Goal: Entertainment & Leisure: Consume media (video, audio)

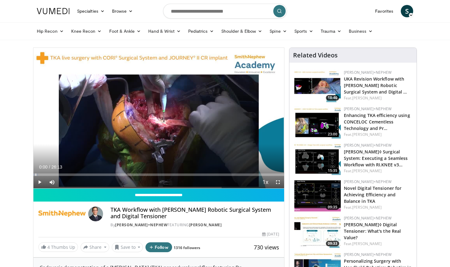
drag, startPoint x: 206, startPoint y: 174, endPoint x: -1, endPoint y: 188, distance: 207.6
click at [0, 188] on html "Specialties Adult & Family Medicine Allergy, [MEDICAL_DATA], Immunology Anesthe…" at bounding box center [225, 133] width 450 height 267
click at [40, 183] on span "Video Player" at bounding box center [39, 182] width 12 height 12
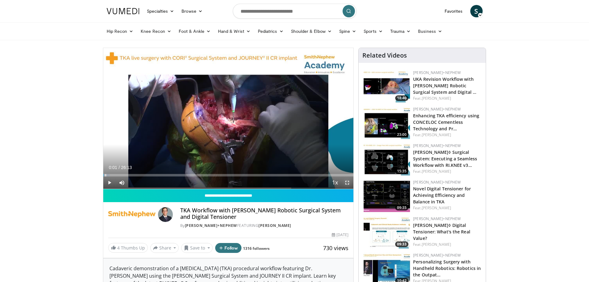
click at [347, 184] on span "Video Player" at bounding box center [347, 182] width 12 height 12
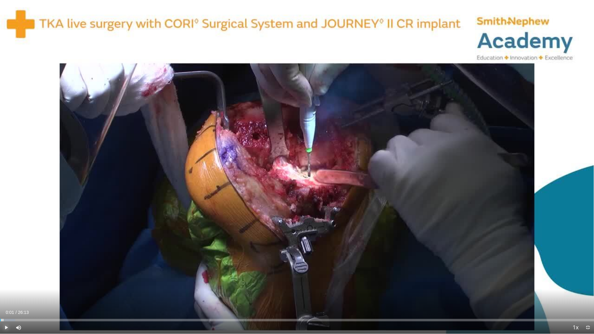
click at [5, 267] on span "Video Player" at bounding box center [6, 327] width 12 height 12
click at [24, 267] on div "Progress Bar" at bounding box center [24, 320] width 1 height 2
click at [52, 267] on div "Current Time 1:12 / Duration 26:13" at bounding box center [297, 312] width 594 height 6
click at [36, 267] on div "Progress Bar" at bounding box center [36, 320] width 1 height 2
drag, startPoint x: 36, startPoint y: 319, endPoint x: 49, endPoint y: 323, distance: 14.2
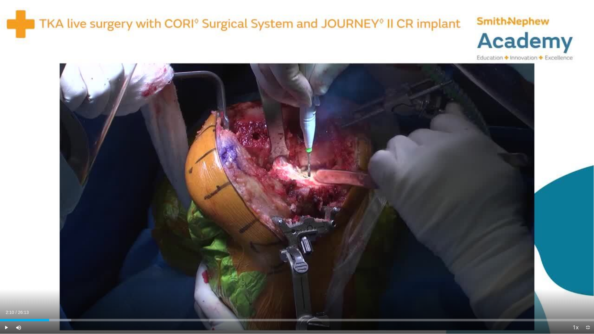
click at [49, 267] on div "Current Time 2:10 / Duration 26:13 Play Skip Backward Skip Forward Mute 98% Loa…" at bounding box center [297, 327] width 594 height 12
drag, startPoint x: 63, startPoint y: 320, endPoint x: 68, endPoint y: 319, distance: 4.7
click at [68, 267] on div "Progress Bar" at bounding box center [68, 320] width 1 height 2
click at [8, 267] on span "Video Player" at bounding box center [6, 327] width 12 height 12
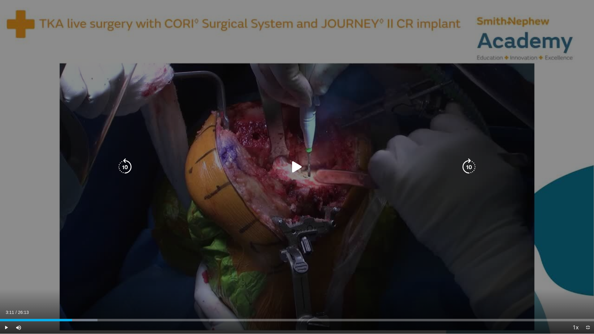
click at [17, 267] on div "10 seconds Tap to unmute" at bounding box center [297, 167] width 594 height 334
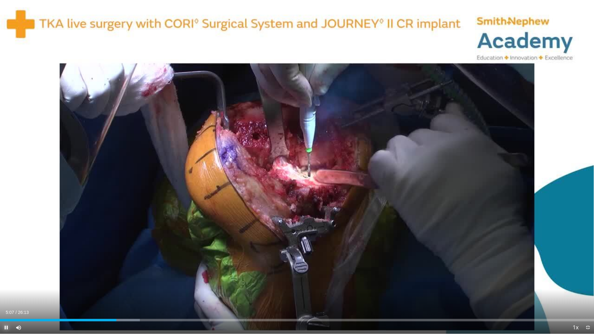
click at [5, 267] on span "Video Player" at bounding box center [6, 327] width 12 height 12
click at [8, 267] on span "Video Player" at bounding box center [6, 327] width 12 height 12
click at [9, 267] on span "Video Player" at bounding box center [6, 327] width 12 height 12
click at [3, 267] on span "Video Player" at bounding box center [6, 327] width 12 height 12
click at [160, 267] on div "Loaded : 30.89% 07:03 07:03" at bounding box center [297, 320] width 594 height 2
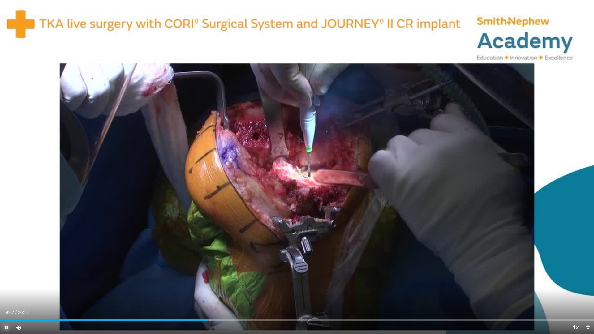
click at [6, 267] on span "Video Player" at bounding box center [6, 327] width 12 height 12
click at [5, 267] on span "Video Player" at bounding box center [6, 327] width 12 height 12
click at [8, 267] on span "Video Player" at bounding box center [6, 327] width 12 height 12
click at [3, 267] on span "Video Player" at bounding box center [6, 327] width 12 height 12
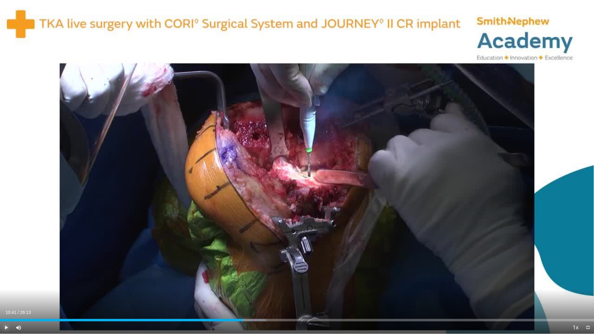
click at [8, 267] on span "Video Player" at bounding box center [6, 327] width 12 height 12
drag, startPoint x: 251, startPoint y: 321, endPoint x: 297, endPoint y: 324, distance: 45.6
click at [297, 267] on div "Current Time 13:05 / Duration 26:13 Play Skip Backward Skip Forward Mute 0% Loa…" at bounding box center [297, 327] width 594 height 12
click at [6, 267] on span "Video Player" at bounding box center [6, 327] width 12 height 12
click at [5, 267] on span "Video Player" at bounding box center [6, 327] width 12 height 12
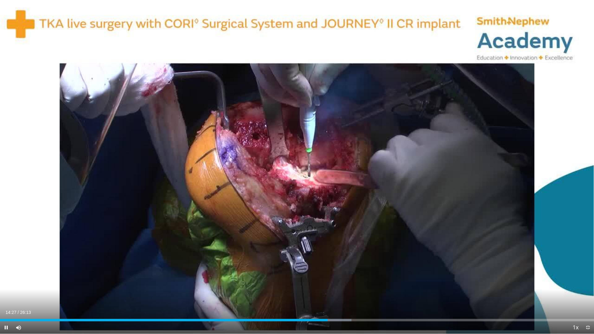
drag, startPoint x: 324, startPoint y: 321, endPoint x: 334, endPoint y: 322, distance: 10.2
click at [353, 267] on video-js "**********" at bounding box center [297, 167] width 594 height 334
drag, startPoint x: 327, startPoint y: 318, endPoint x: 339, endPoint y: 319, distance: 11.2
click at [339, 267] on div "Loaded : 61.72% 14:57 14:58" at bounding box center [297, 318] width 594 height 6
click at [8, 267] on span "Video Player" at bounding box center [6, 327] width 12 height 12
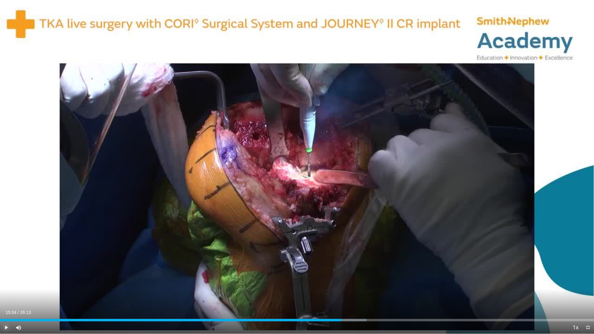
click at [7, 267] on span "Video Player" at bounding box center [6, 327] width 12 height 12
drag, startPoint x: 346, startPoint y: 320, endPoint x: 353, endPoint y: 319, distance: 7.9
click at [353, 267] on div "Progress Bar" at bounding box center [353, 320] width 1 height 2
drag, startPoint x: 354, startPoint y: 319, endPoint x: 363, endPoint y: 318, distance: 9.3
click at [363, 267] on div "Loaded : 65.54% 16:01 16:01" at bounding box center [297, 318] width 594 height 6
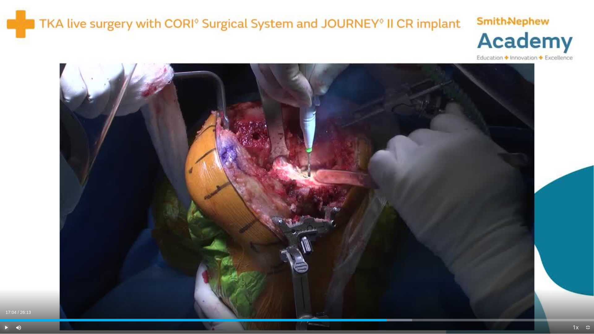
drag, startPoint x: 373, startPoint y: 320, endPoint x: 386, endPoint y: 321, distance: 13.9
click at [386, 267] on div "Current Time 17:04 / Duration 26:13 Play Skip Backward Skip Forward Mute 100% L…" at bounding box center [297, 327] width 594 height 12
drag, startPoint x: 402, startPoint y: 321, endPoint x: 431, endPoint y: 314, distance: 30.6
click at [431, 267] on div "Current Time 17:49 / Duration 26:13 Pause Skip Backward Skip Forward Mute 100% …" at bounding box center [297, 327] width 594 height 12
click at [428, 267] on div "Progress Bar" at bounding box center [428, 320] width 1 height 2
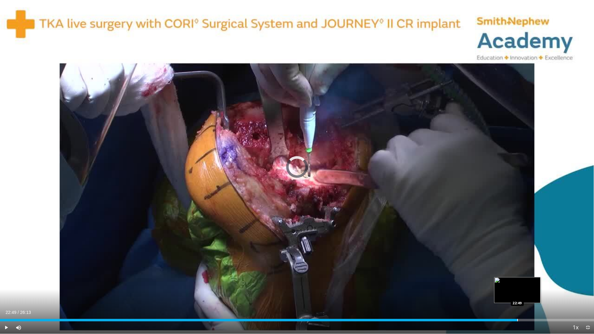
click at [449, 267] on div "Progress Bar" at bounding box center [517, 320] width 1 height 2
click at [5, 267] on span "Video Player" at bounding box center [6, 327] width 12 height 12
